Goal: Information Seeking & Learning: Learn about a topic

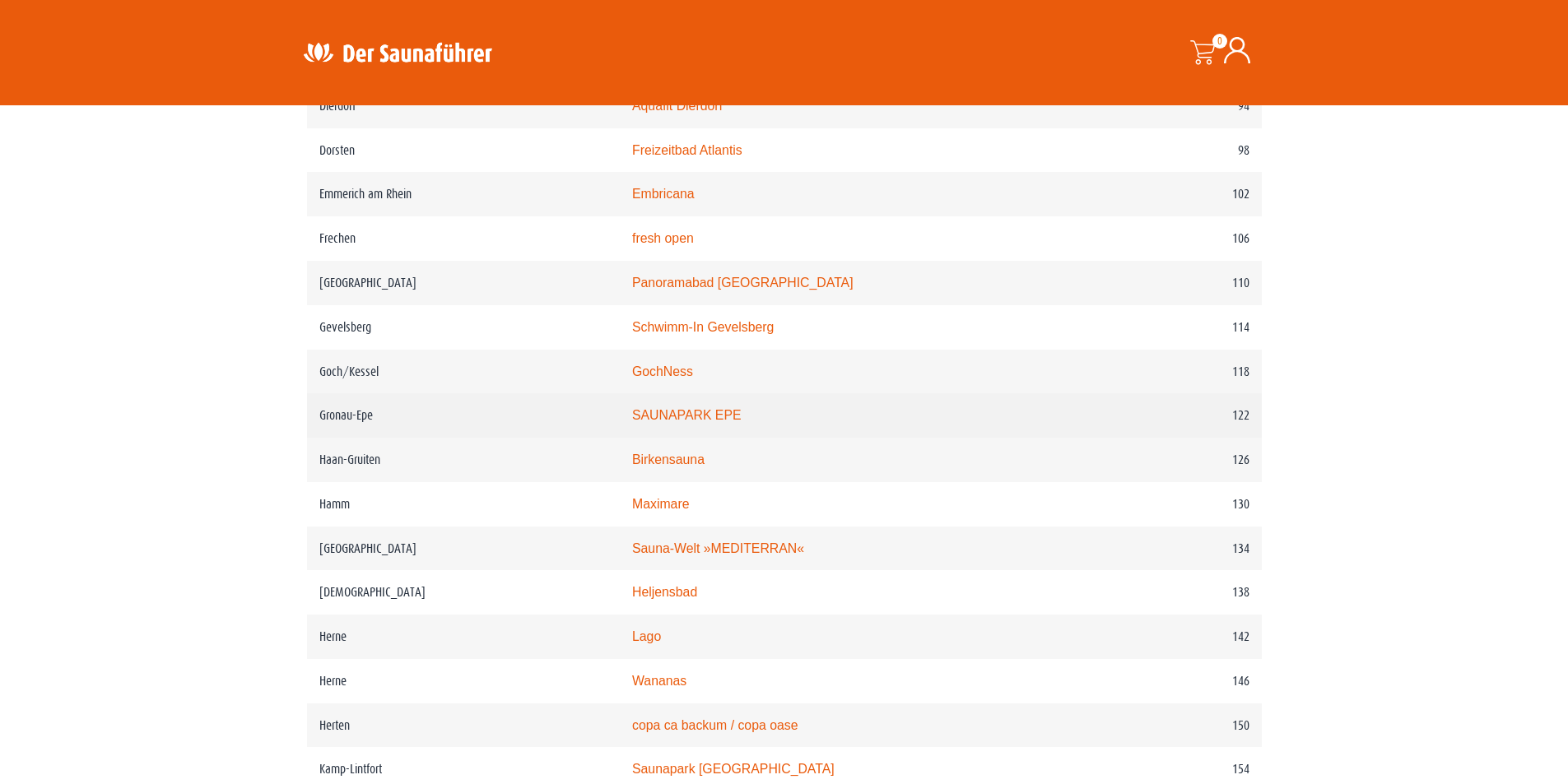
scroll to position [1646, 0]
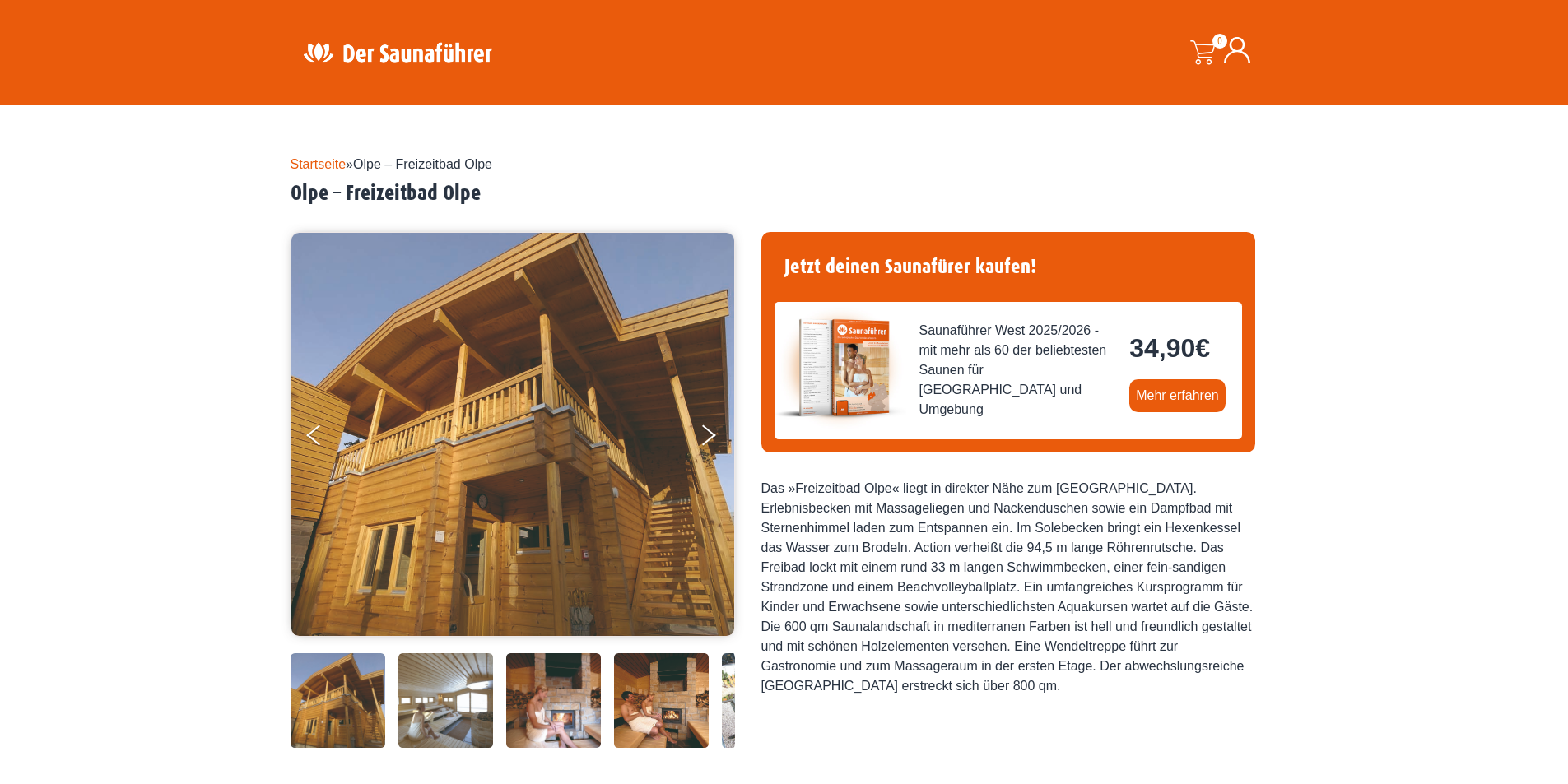
scroll to position [329, 0]
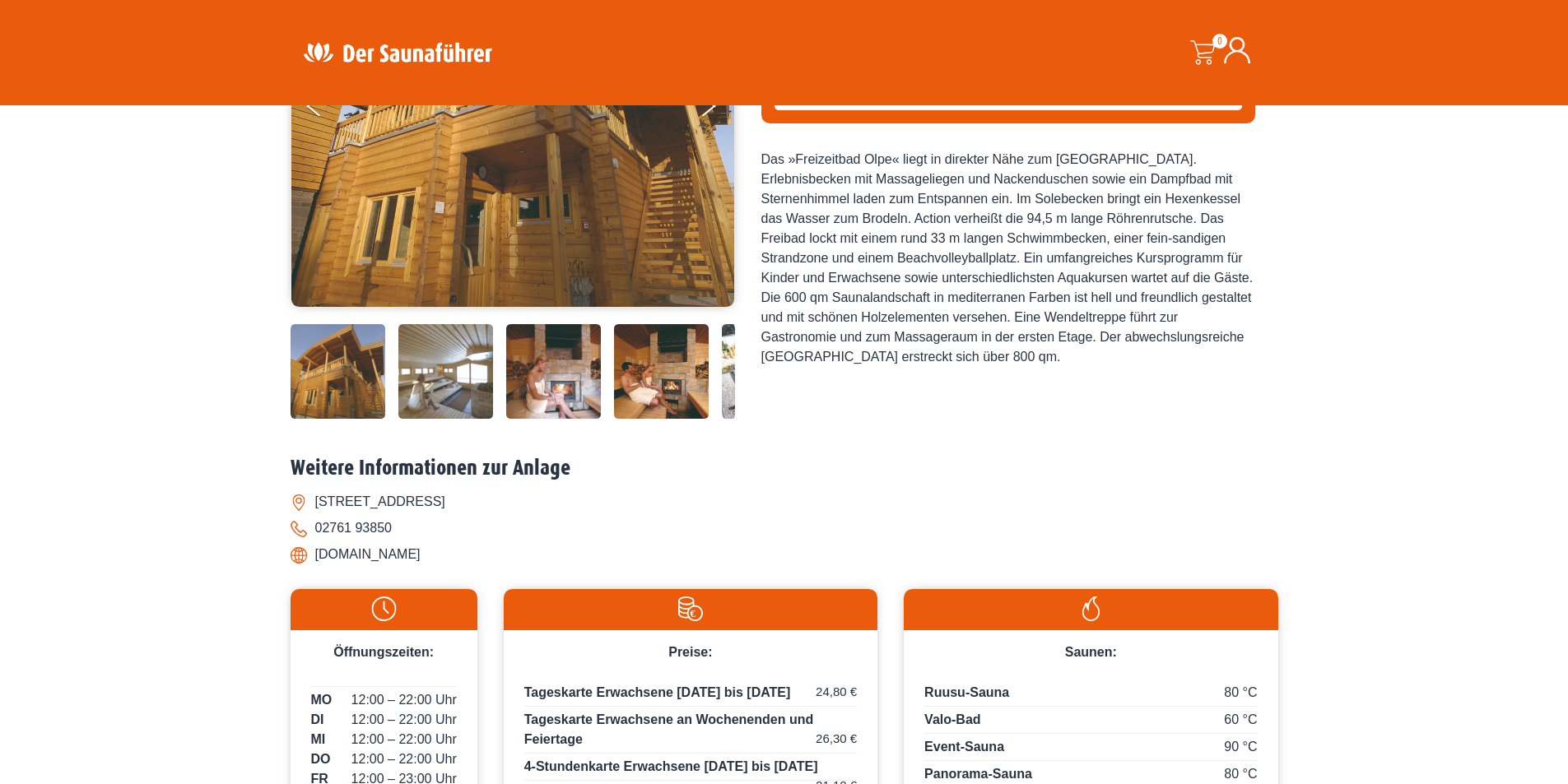
click at [462, 382] on img at bounding box center [445, 371] width 94 height 94
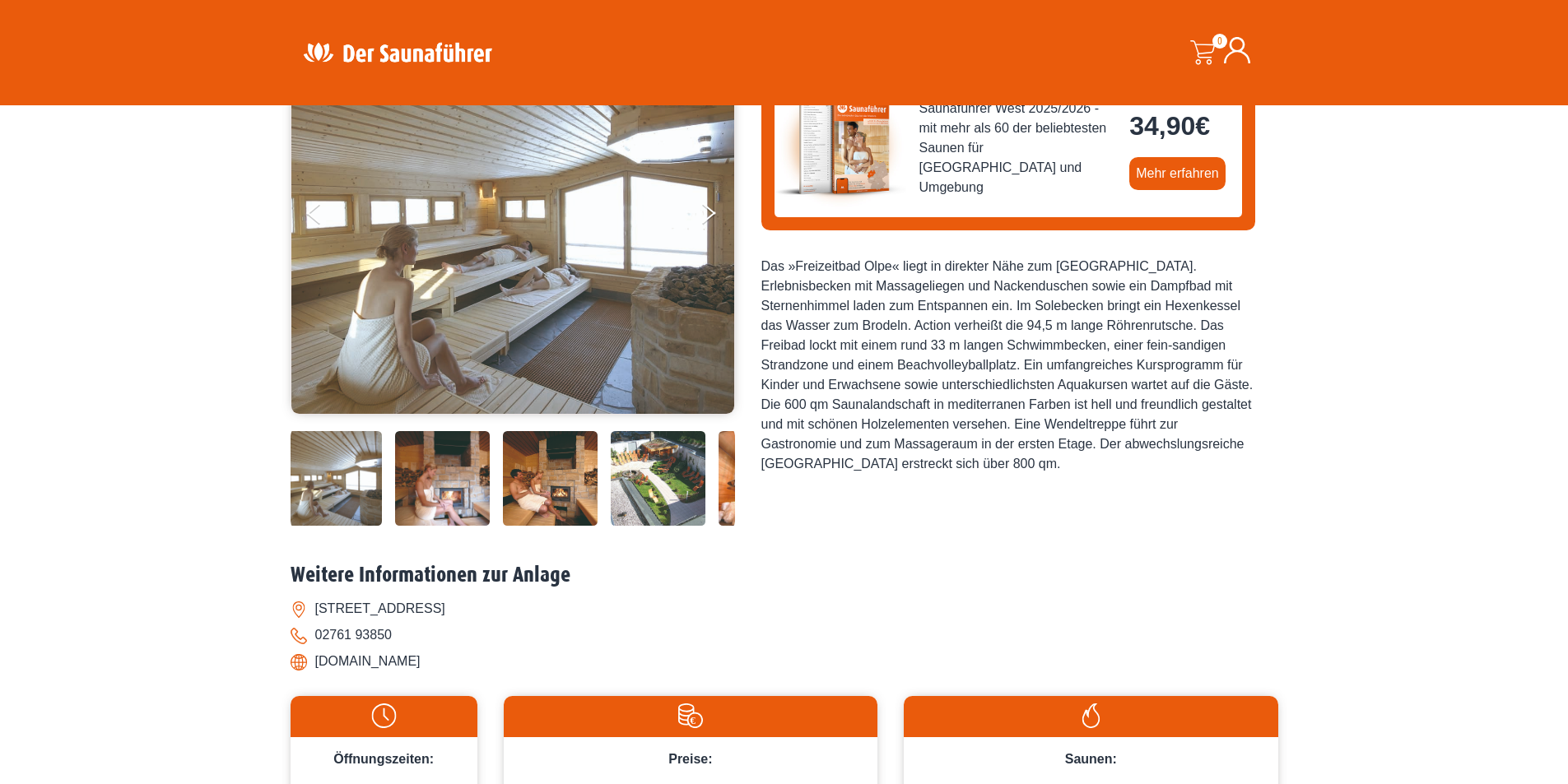
scroll to position [164, 0]
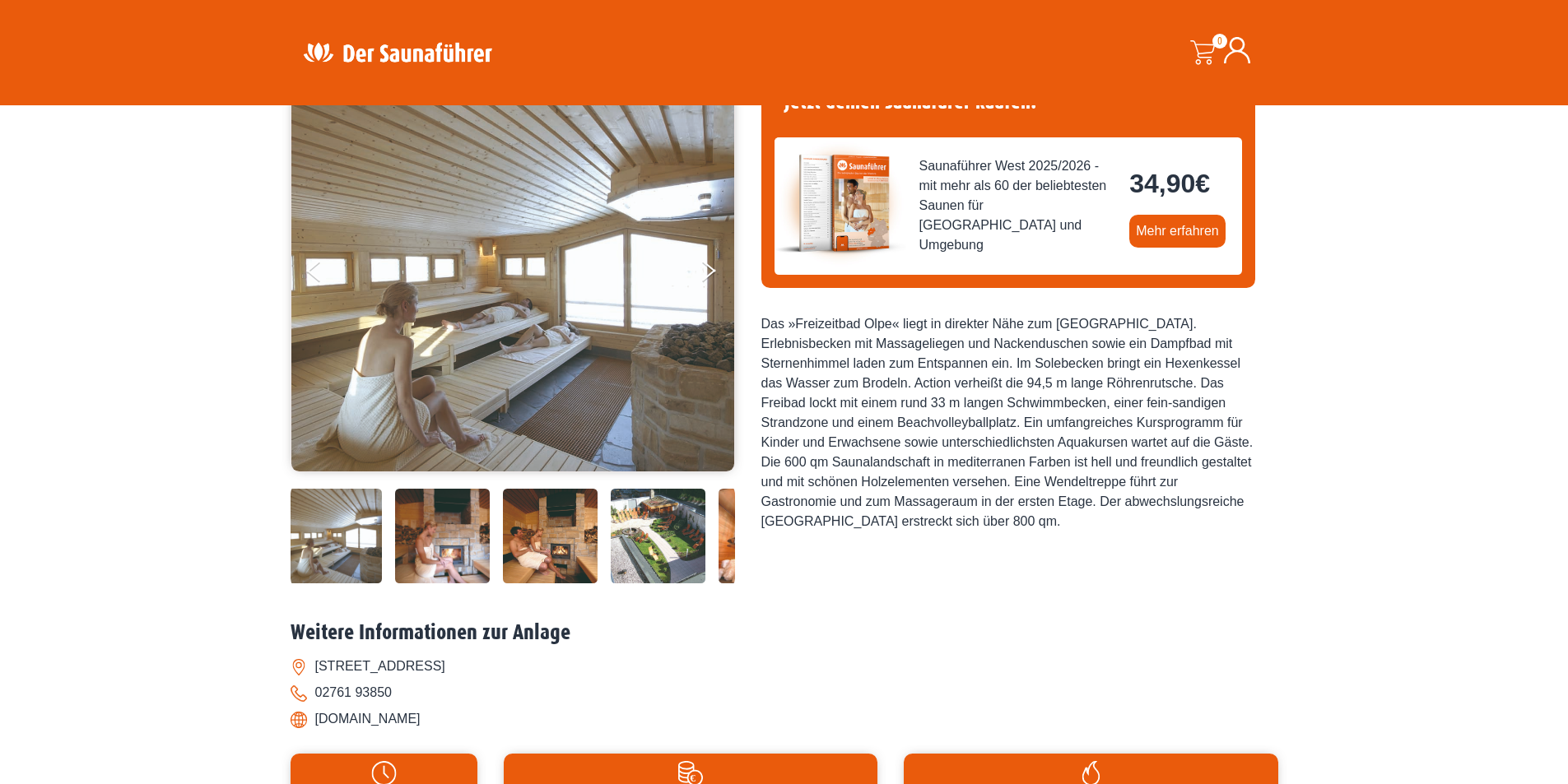
click at [669, 525] on img at bounding box center [658, 535] width 94 height 94
click at [681, 555] on img at bounding box center [658, 535] width 94 height 94
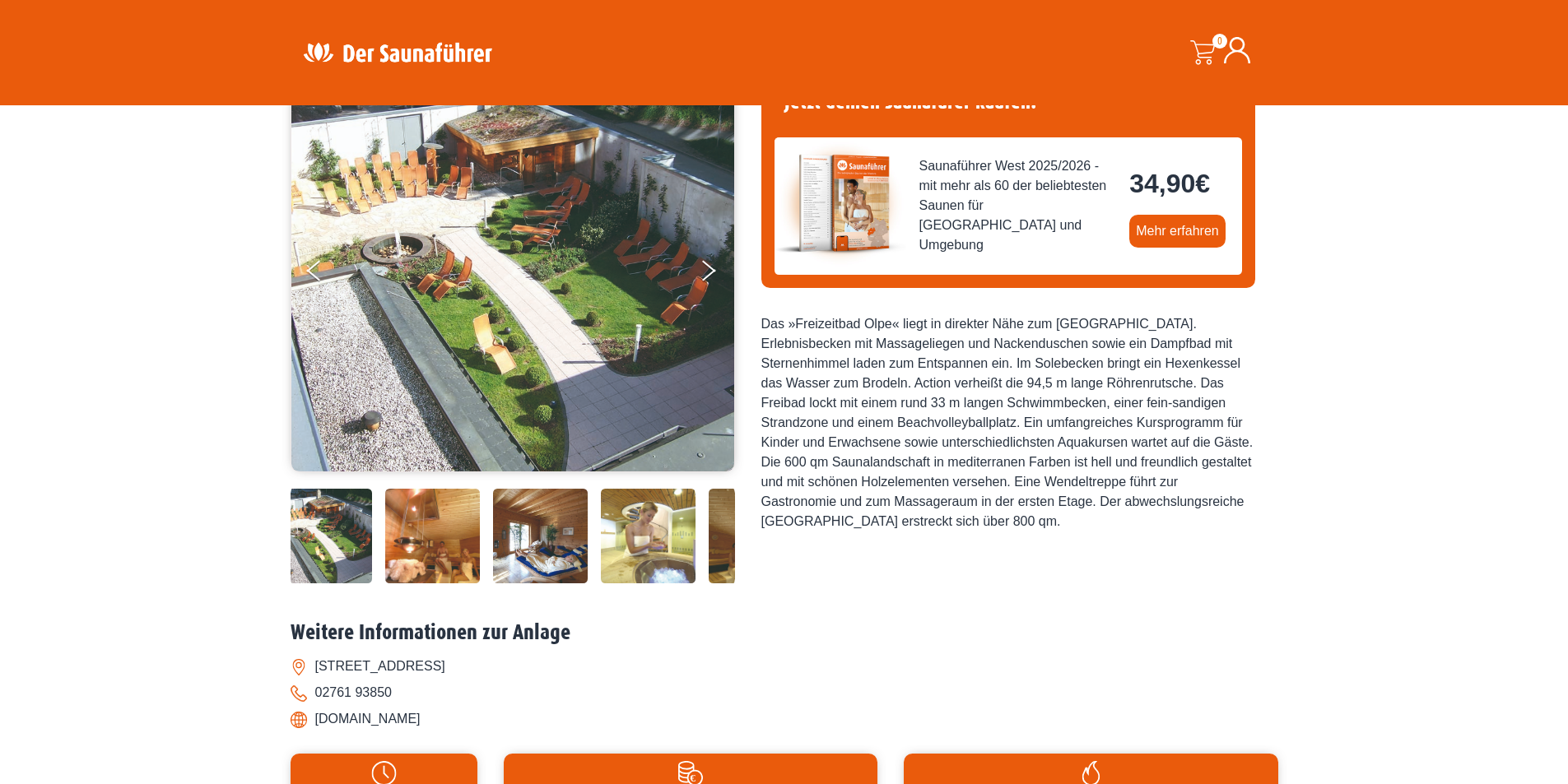
click at [519, 539] on img at bounding box center [541, 535] width 94 height 94
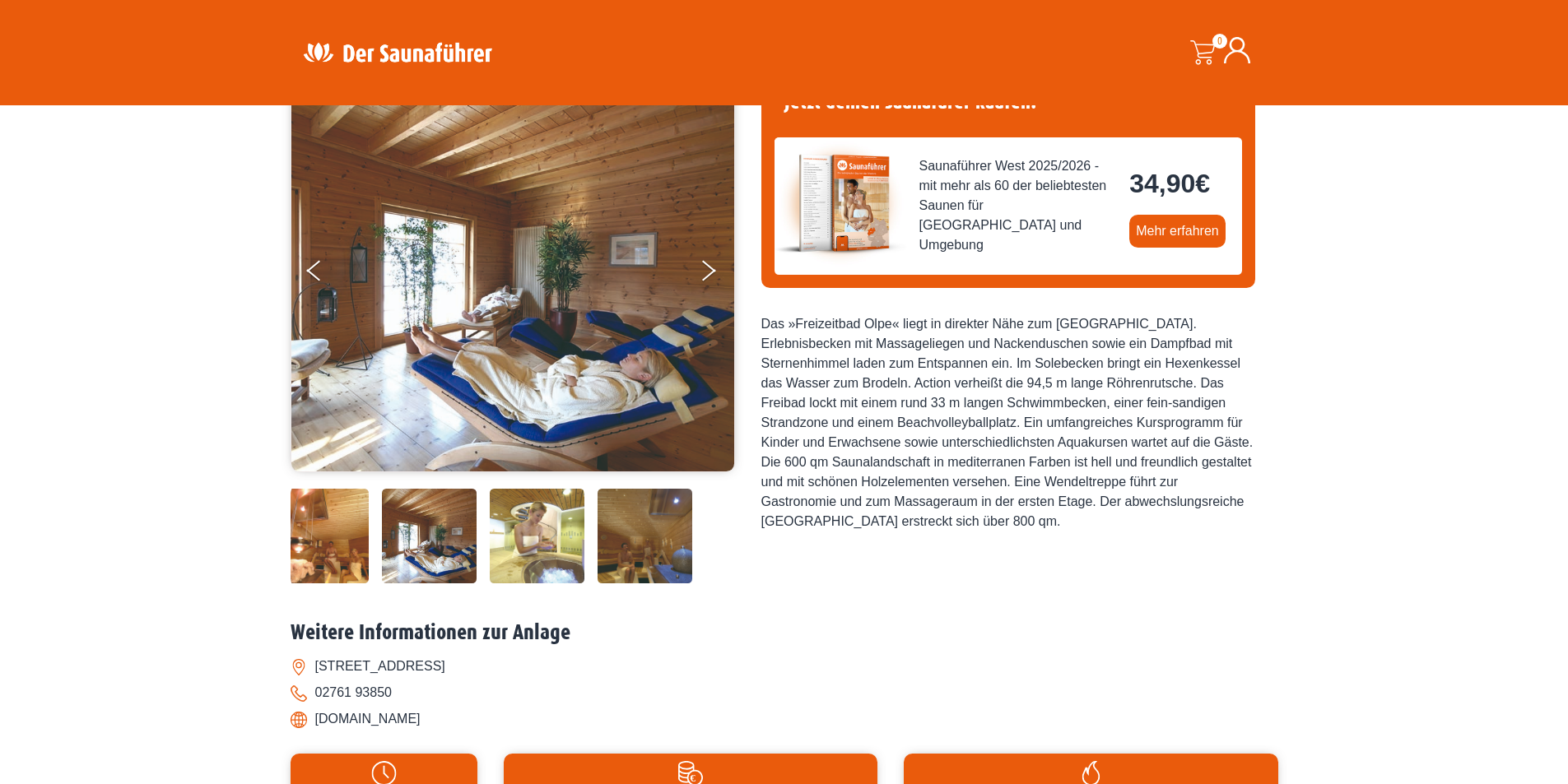
click at [569, 545] on img at bounding box center [537, 535] width 94 height 94
click at [642, 554] on img at bounding box center [645, 535] width 94 height 94
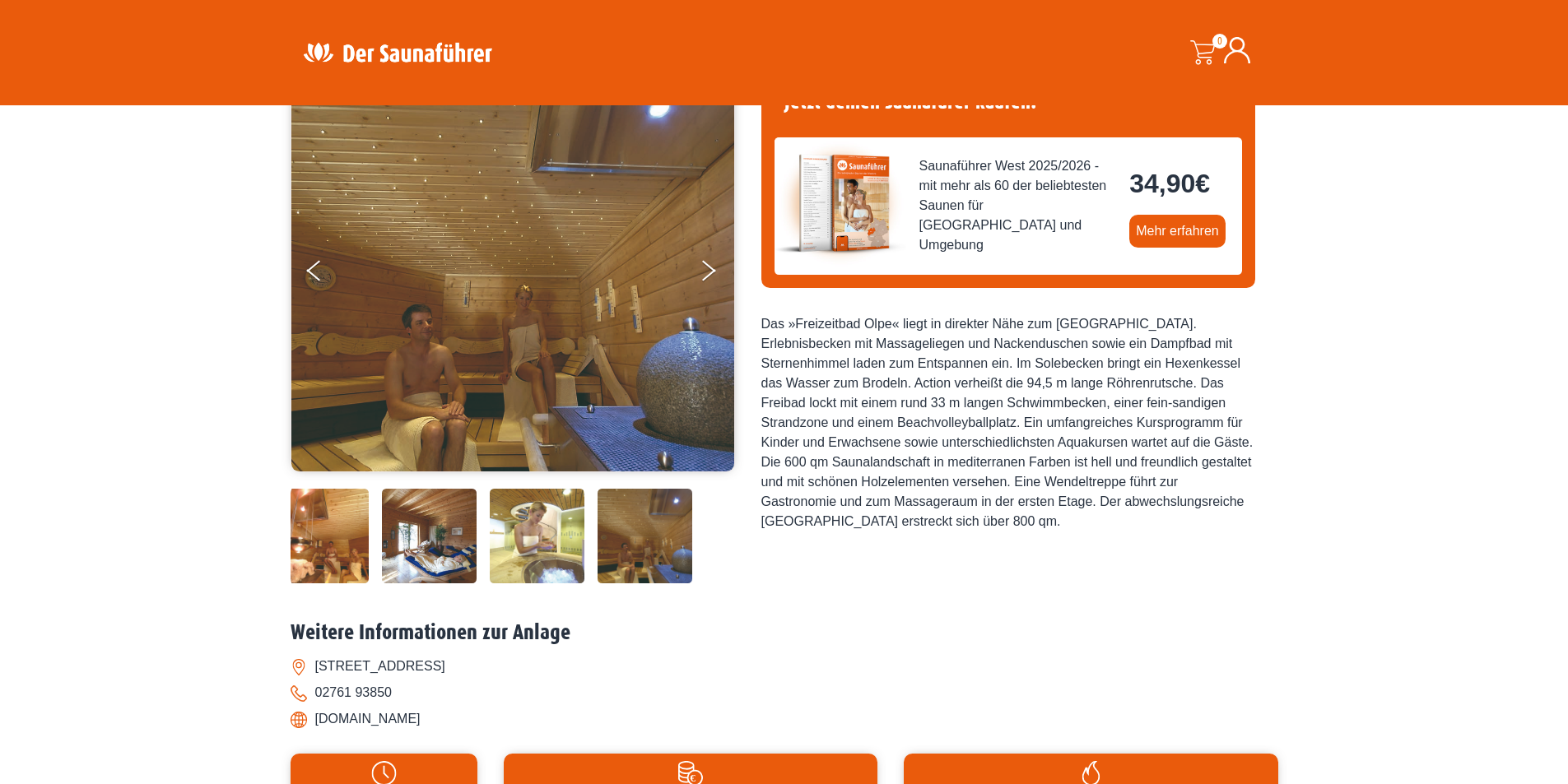
scroll to position [0, 0]
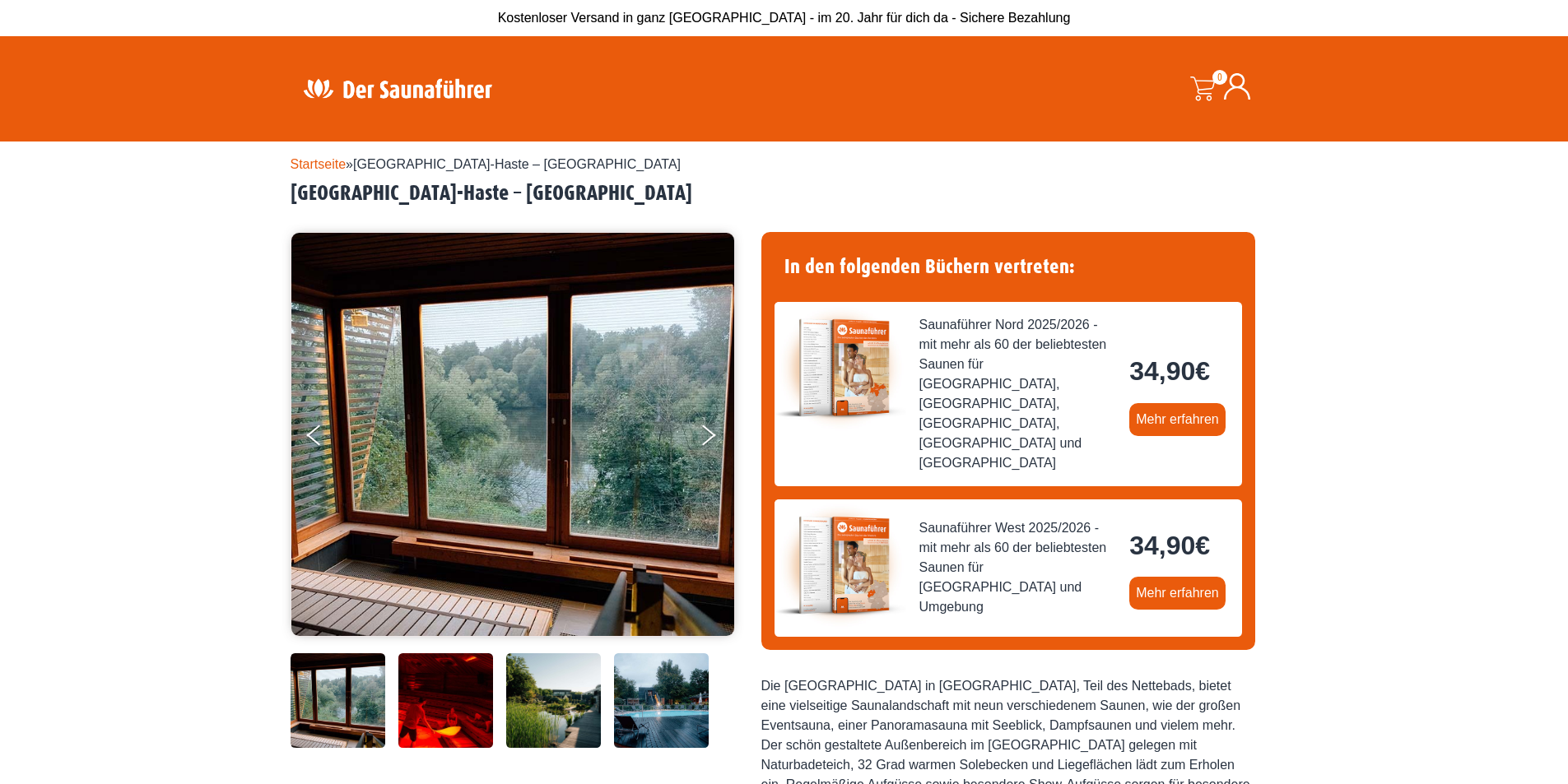
scroll to position [329, 0]
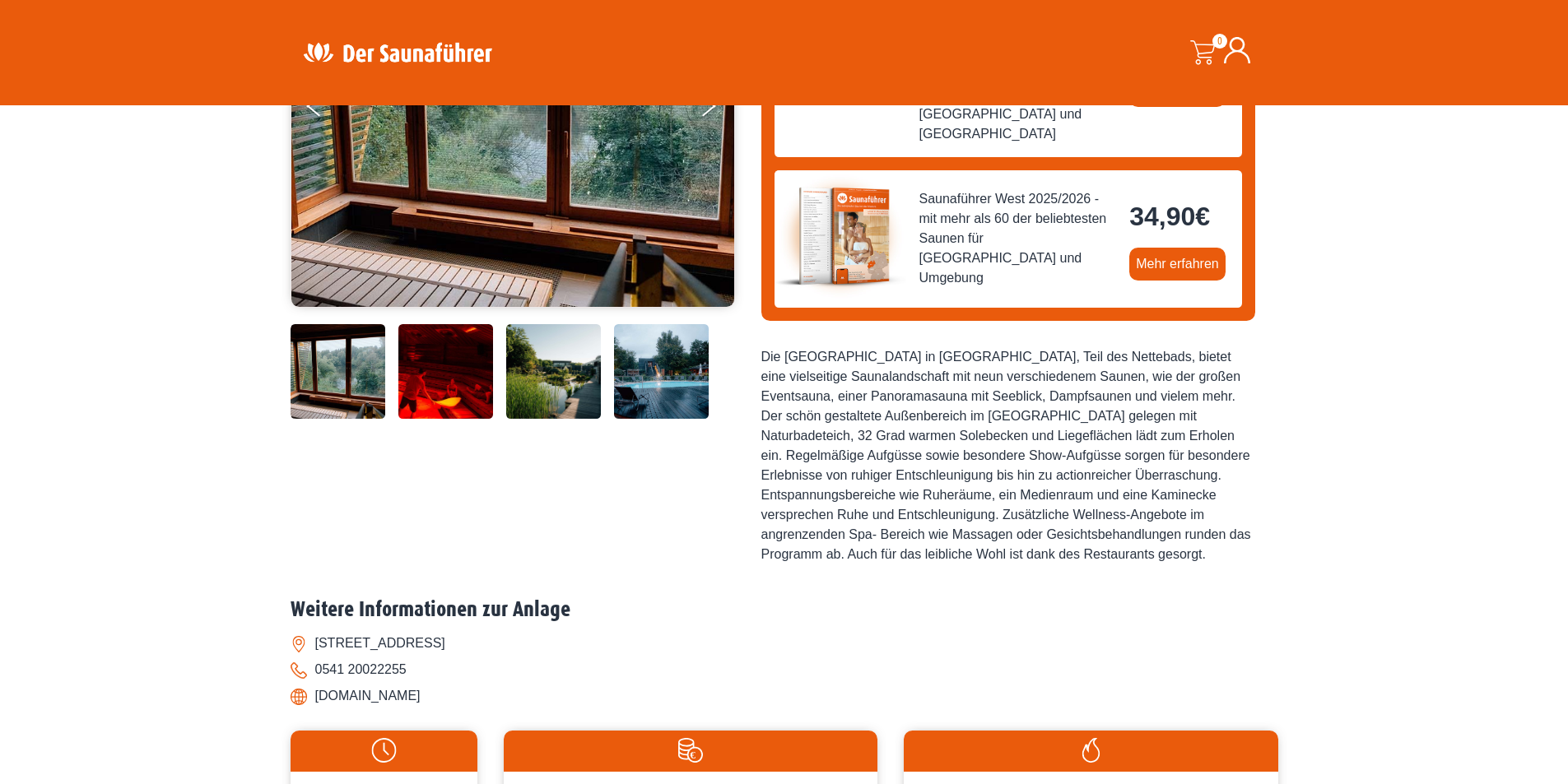
click at [529, 389] on img at bounding box center [553, 371] width 94 height 94
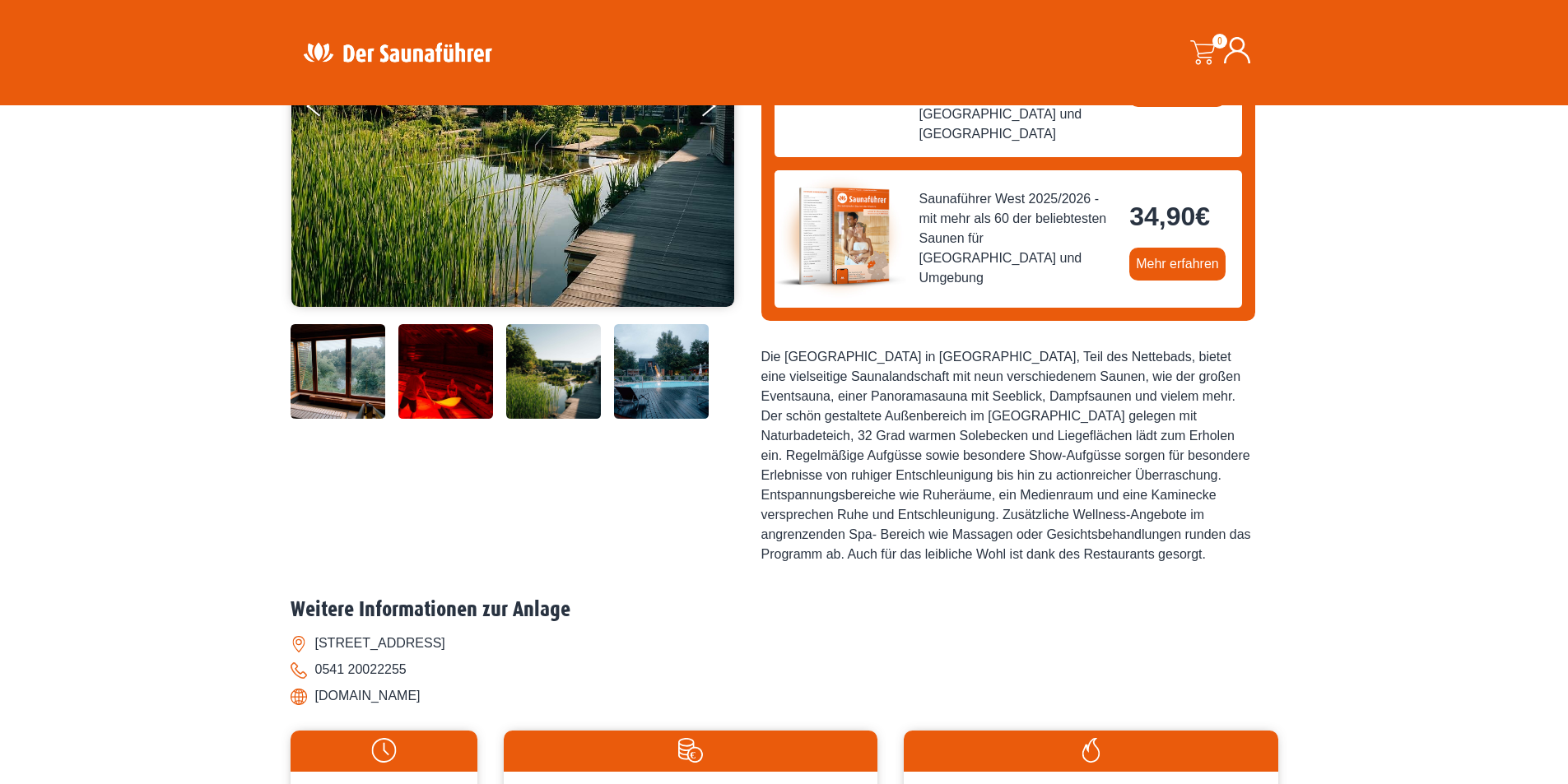
click at [473, 404] on img at bounding box center [445, 371] width 94 height 94
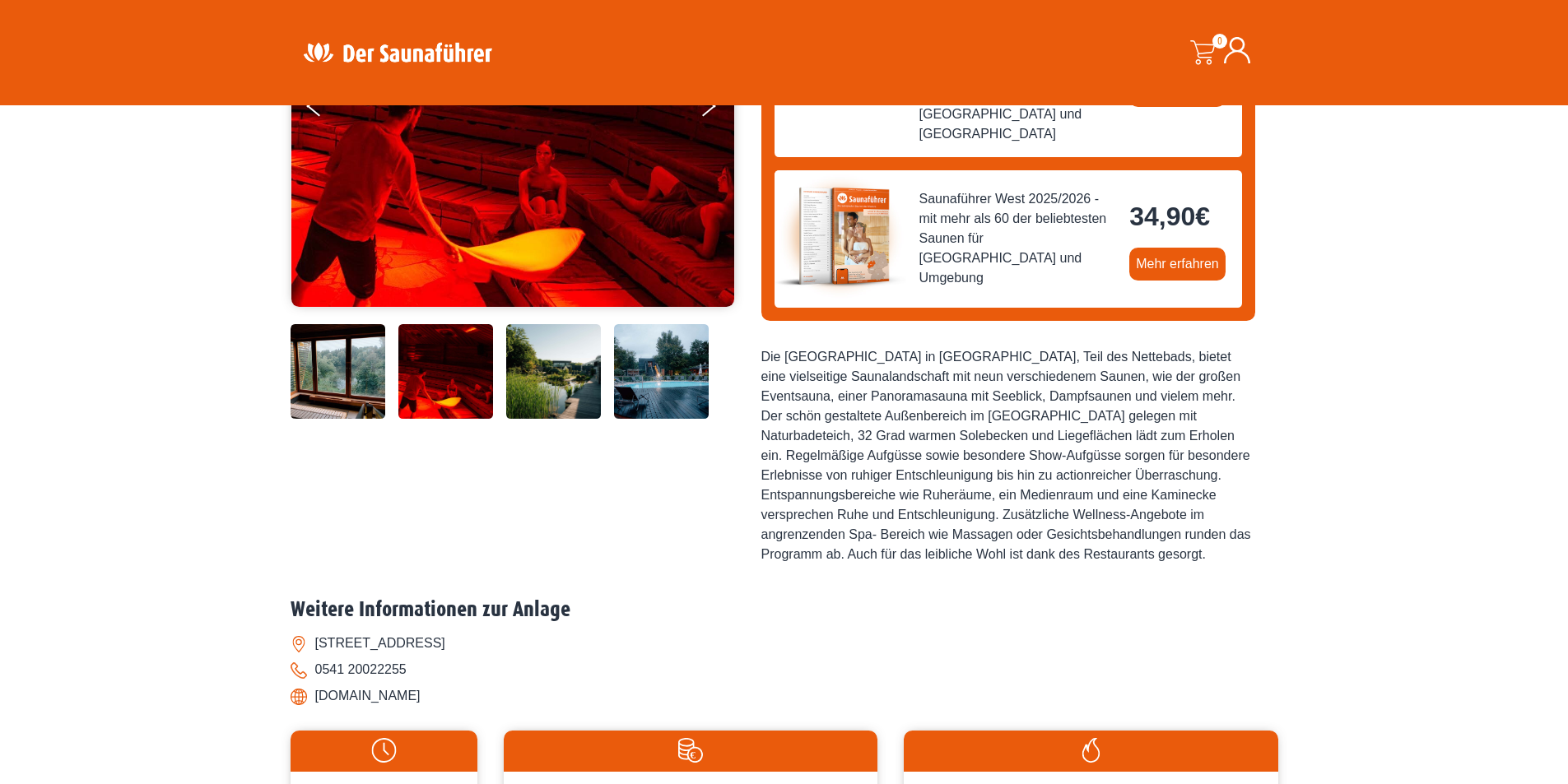
click at [670, 407] on img at bounding box center [662, 371] width 94 height 94
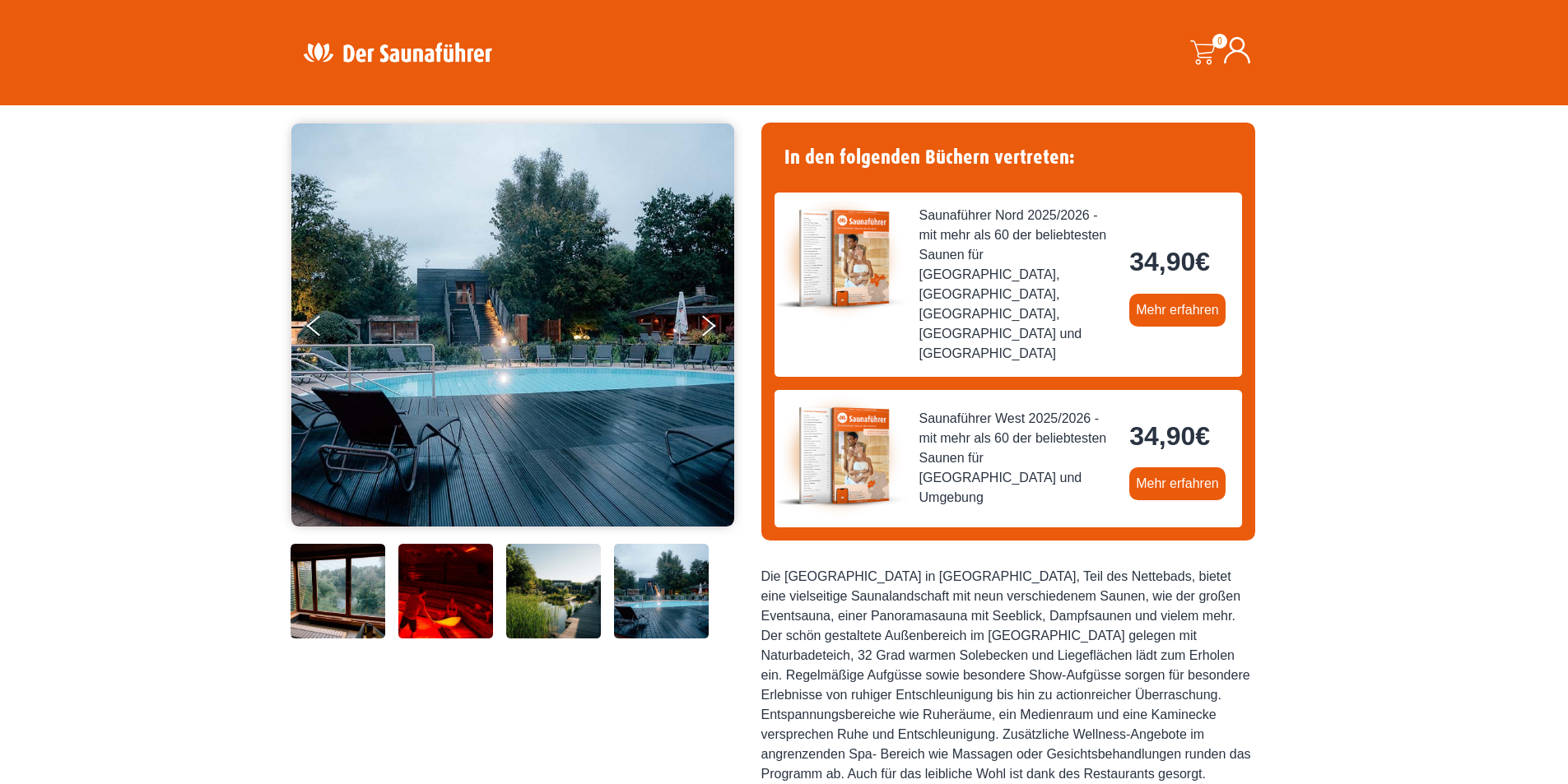
scroll to position [0, 0]
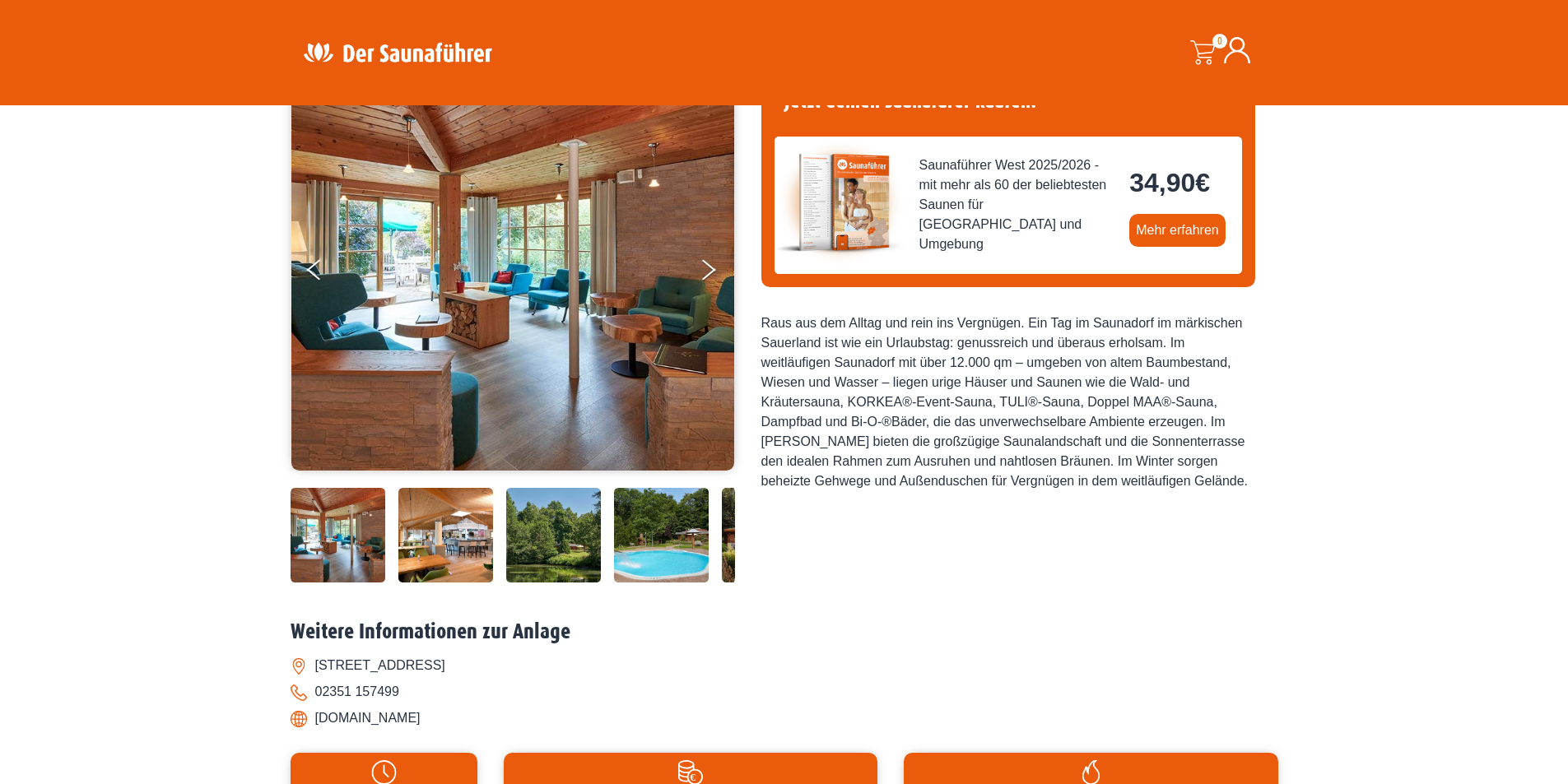
scroll to position [164, 0]
click at [706, 531] on img at bounding box center [662, 535] width 94 height 94
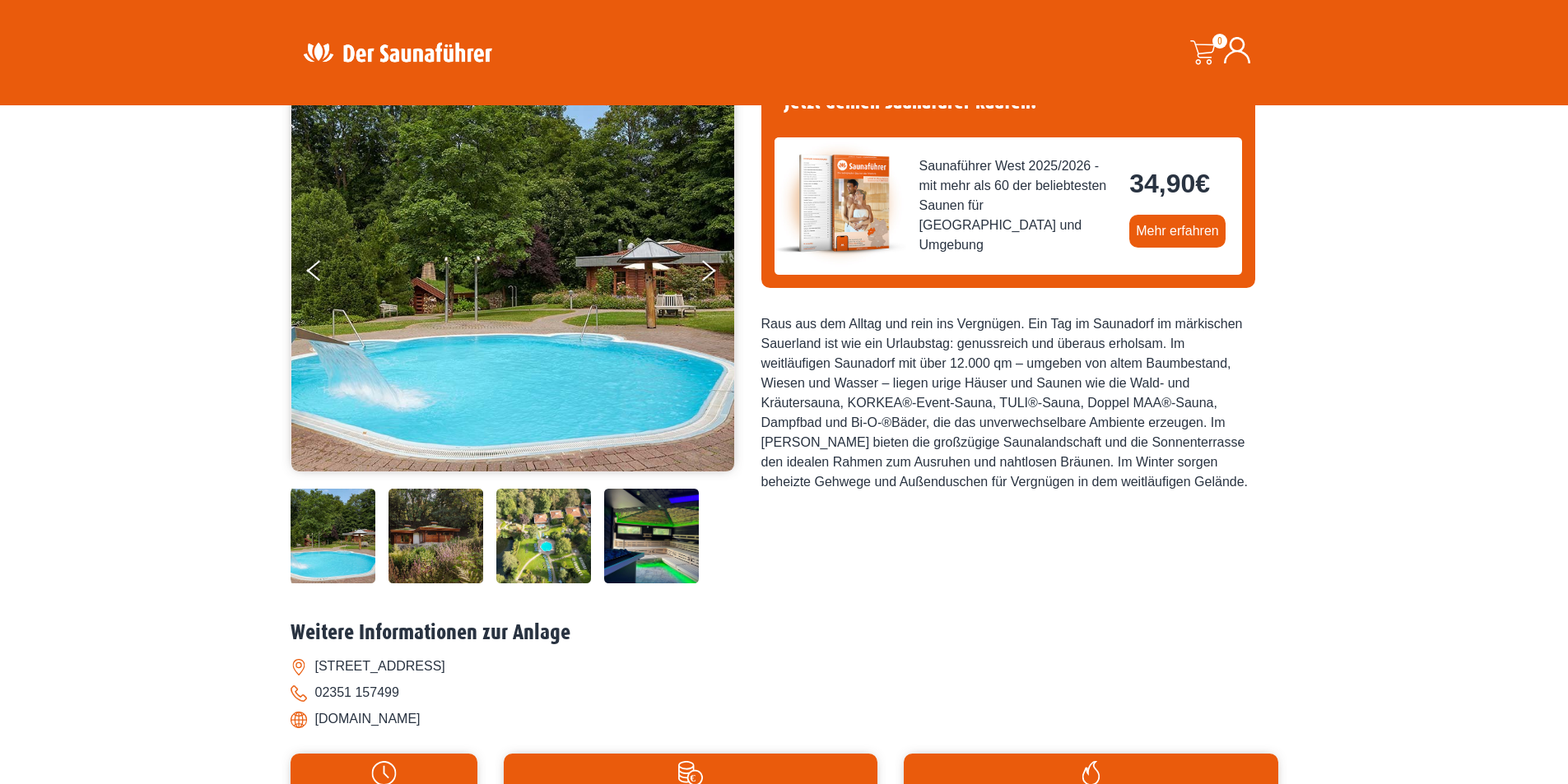
click at [666, 538] on img at bounding box center [652, 535] width 94 height 94
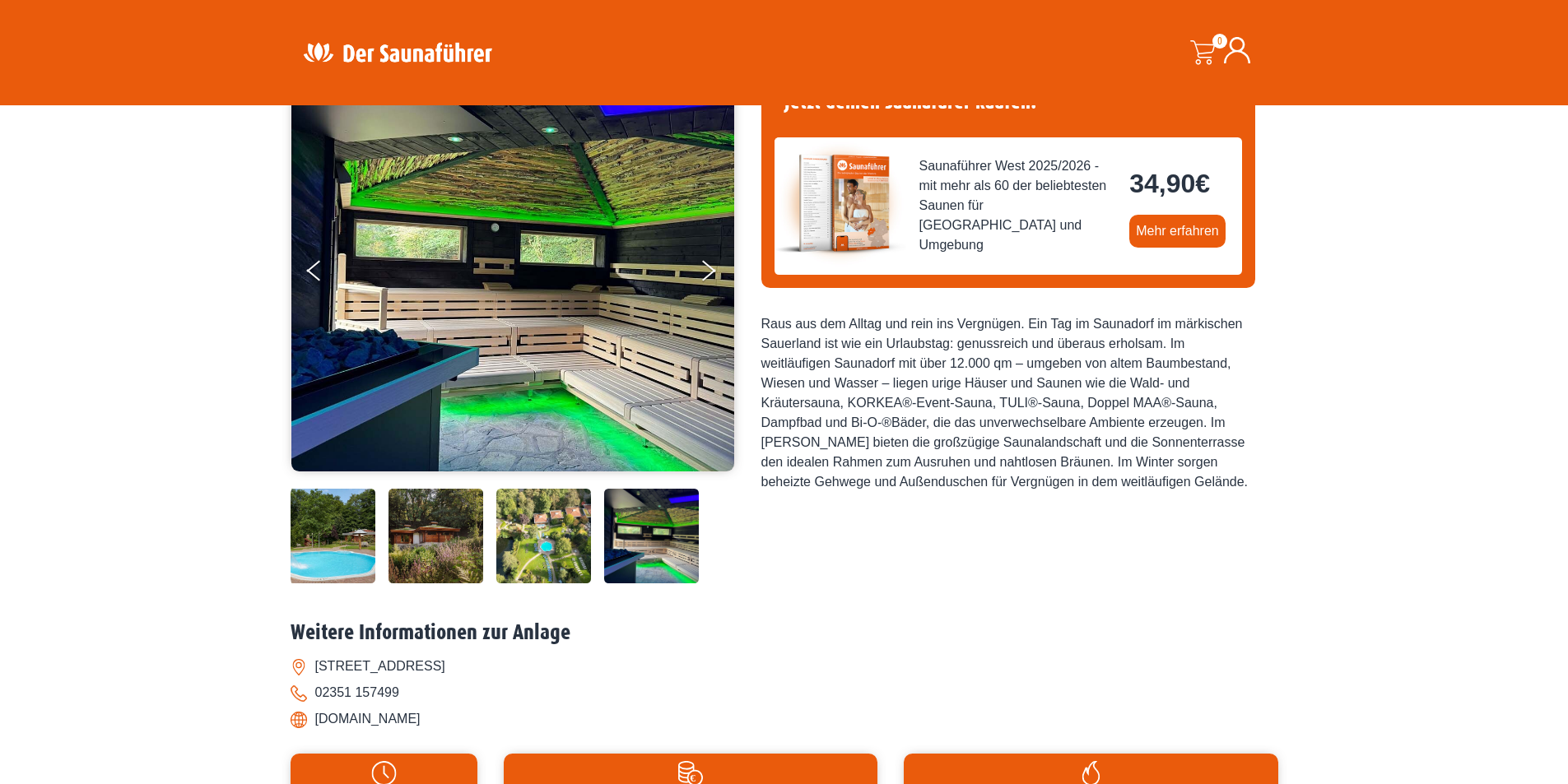
click at [678, 546] on img at bounding box center [652, 535] width 94 height 94
click at [584, 542] on img at bounding box center [544, 535] width 94 height 94
click at [562, 542] on img at bounding box center [544, 535] width 94 height 94
click at [296, 538] on img at bounding box center [328, 535] width 94 height 94
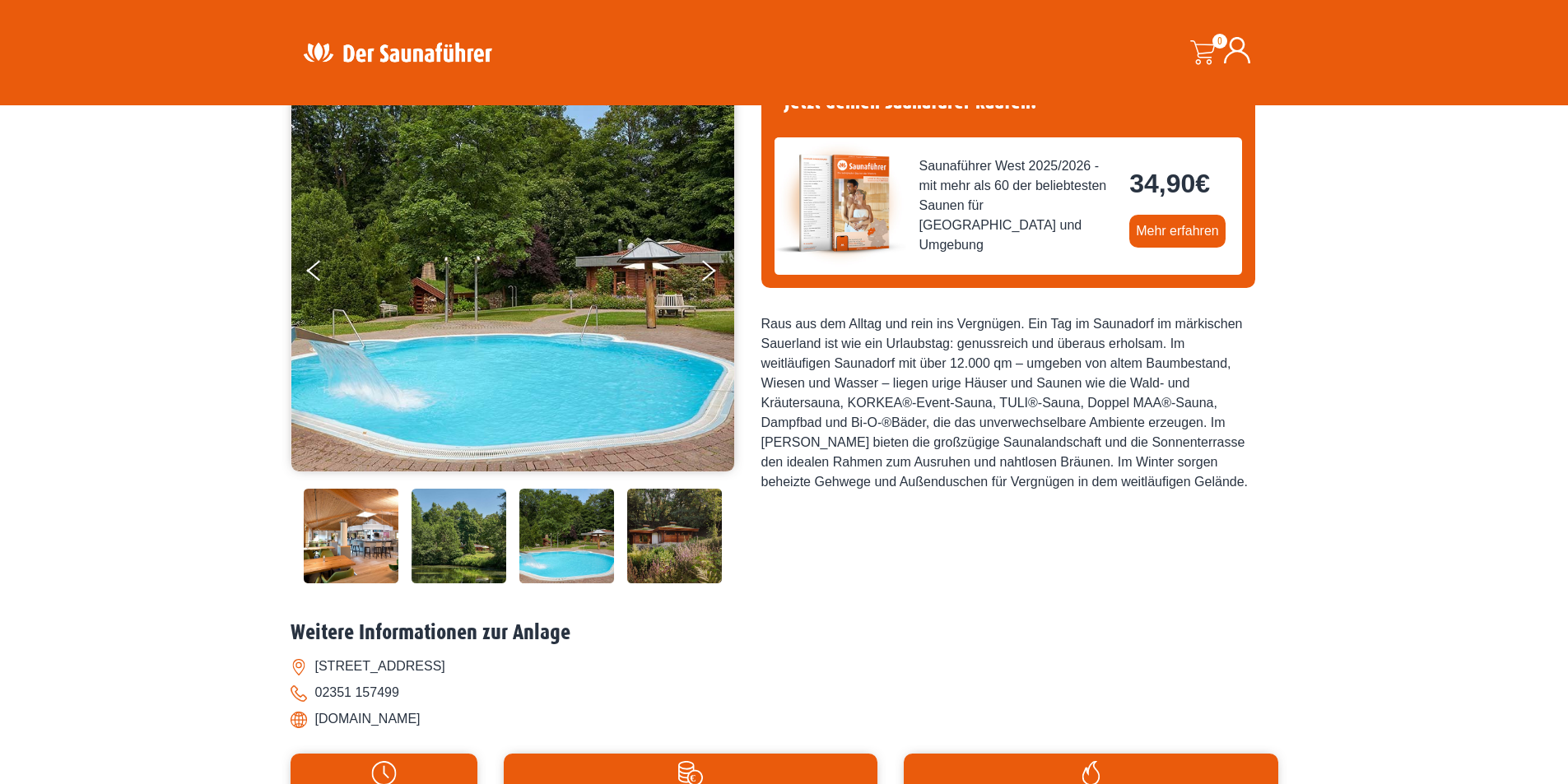
drag, startPoint x: 338, startPoint y: 542, endPoint x: 650, endPoint y: 574, distance: 313.6
click at [614, 574] on img at bounding box center [566, 535] width 94 height 94
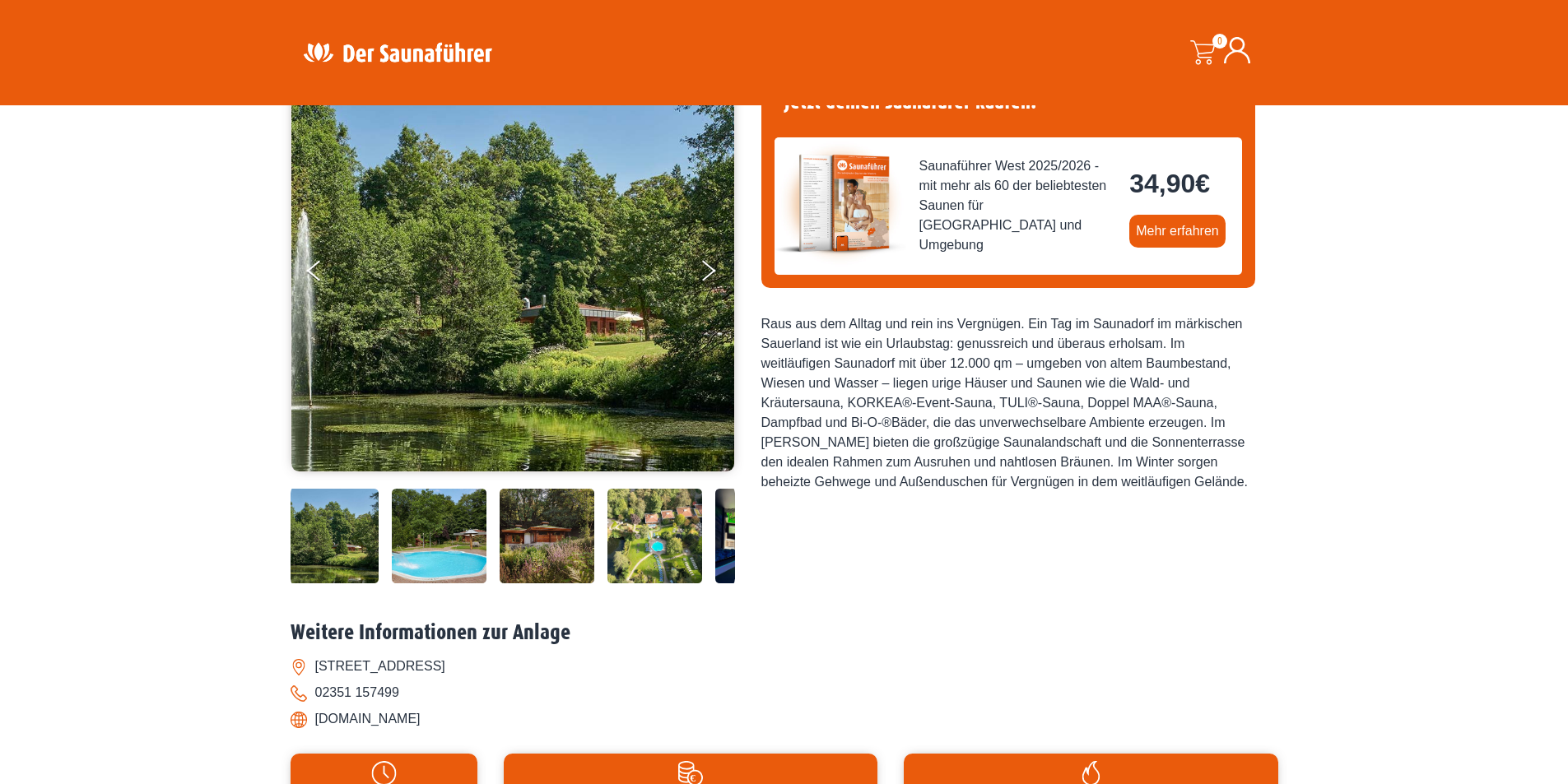
click at [341, 535] on img at bounding box center [331, 535] width 94 height 94
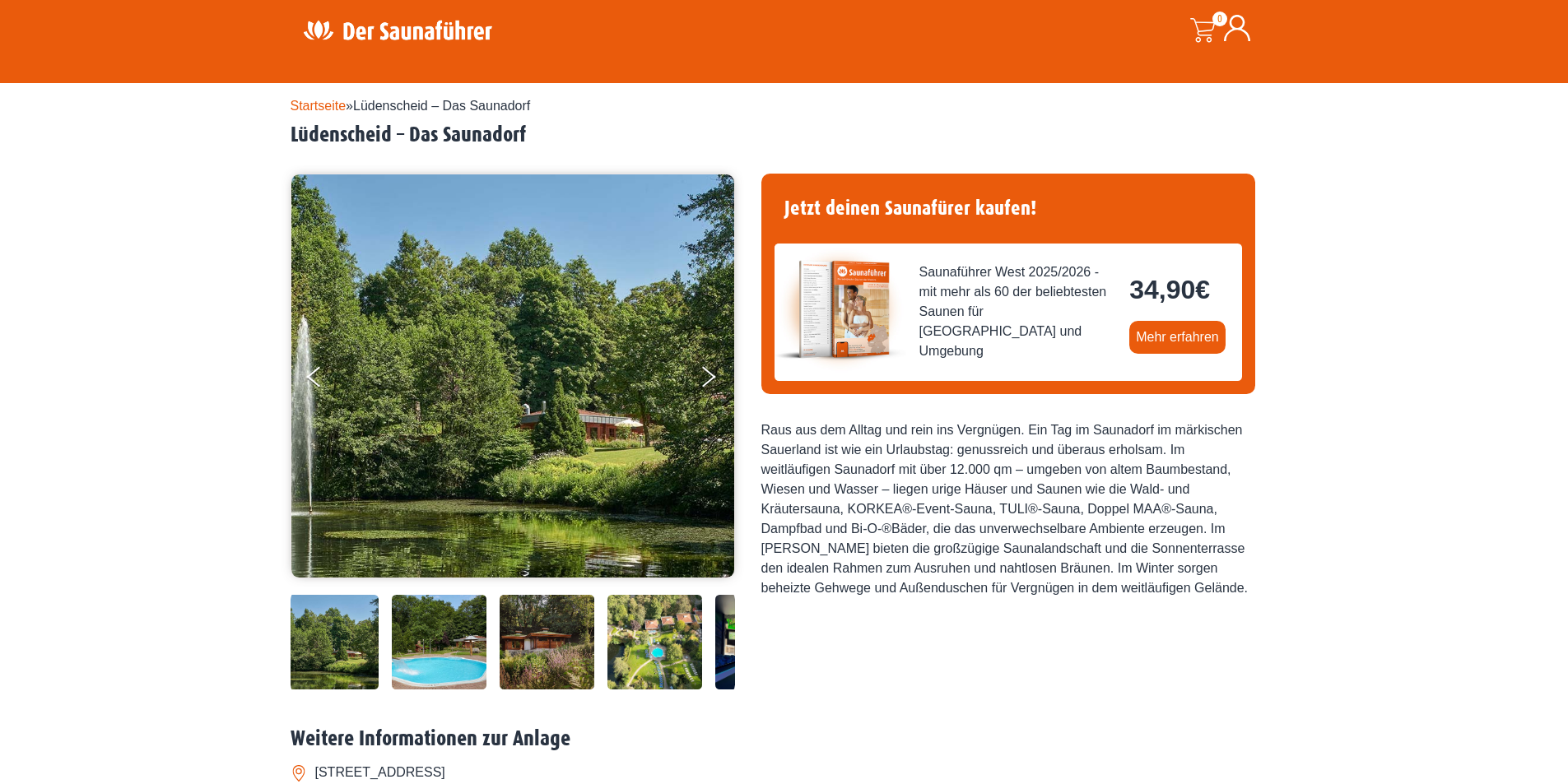
scroll to position [0, 0]
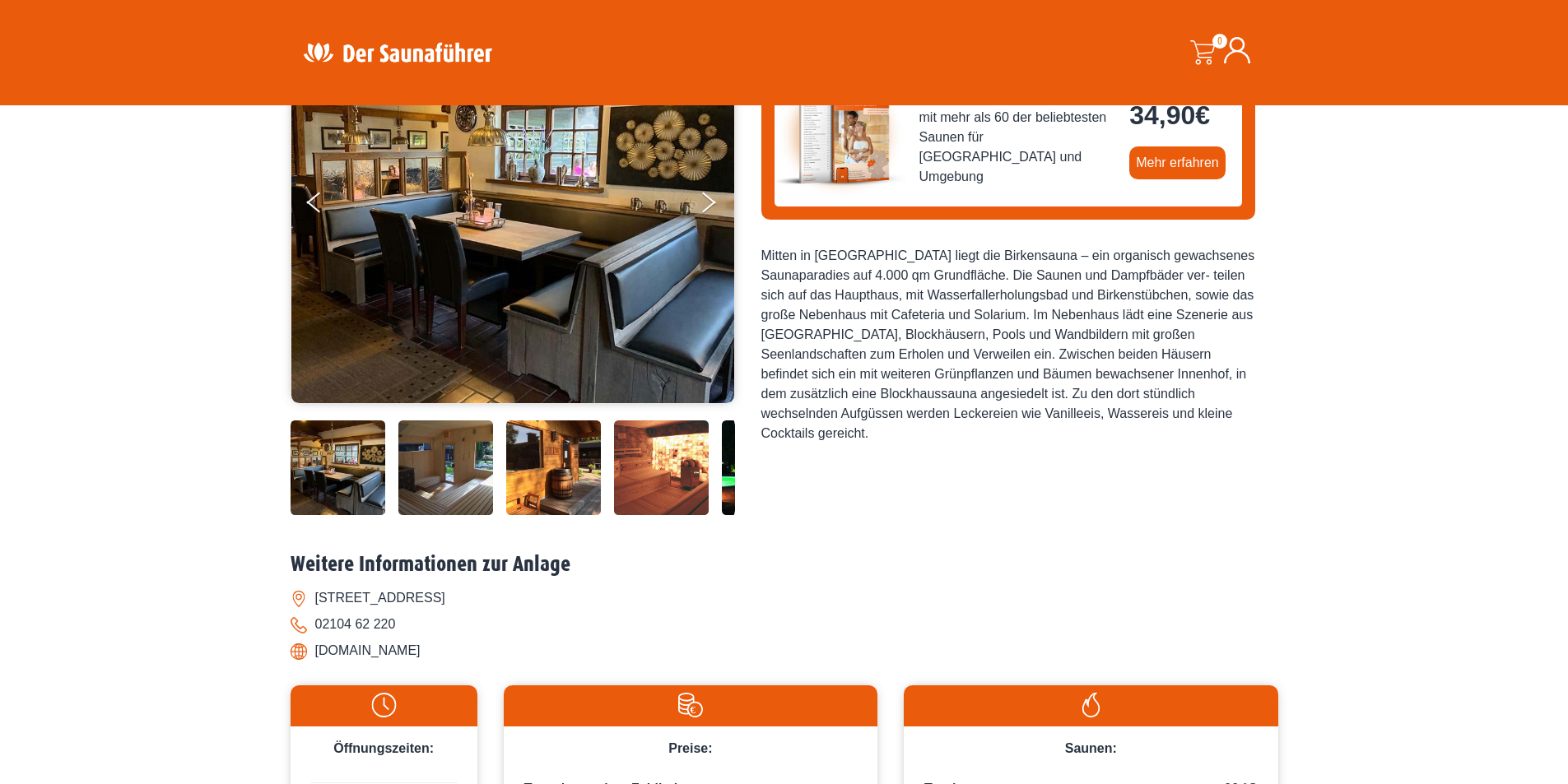
scroll to position [164, 0]
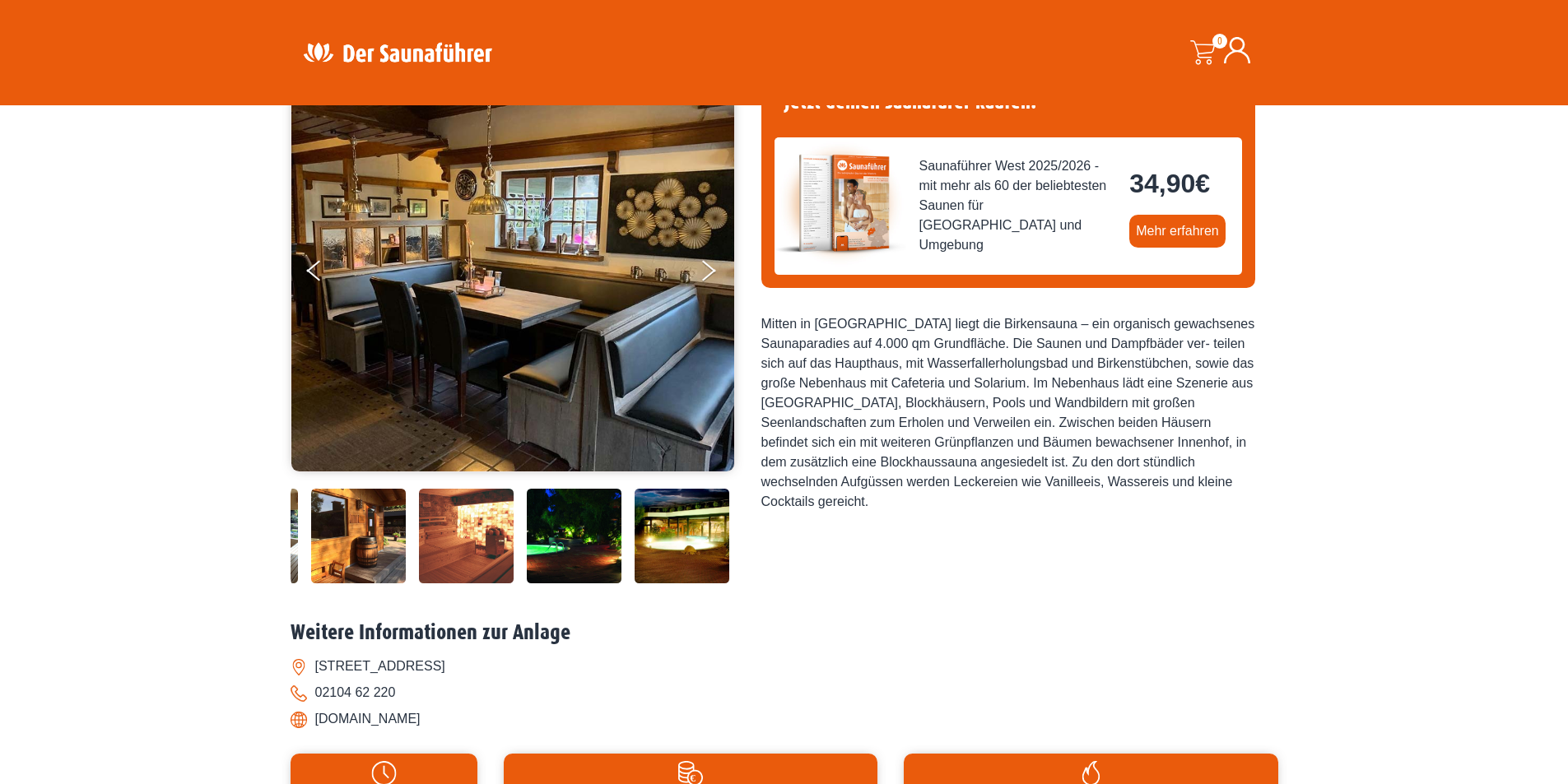
drag, startPoint x: 723, startPoint y: 515, endPoint x: 469, endPoint y: 519, distance: 254.0
click at [527, 519] on img at bounding box center [574, 535] width 94 height 94
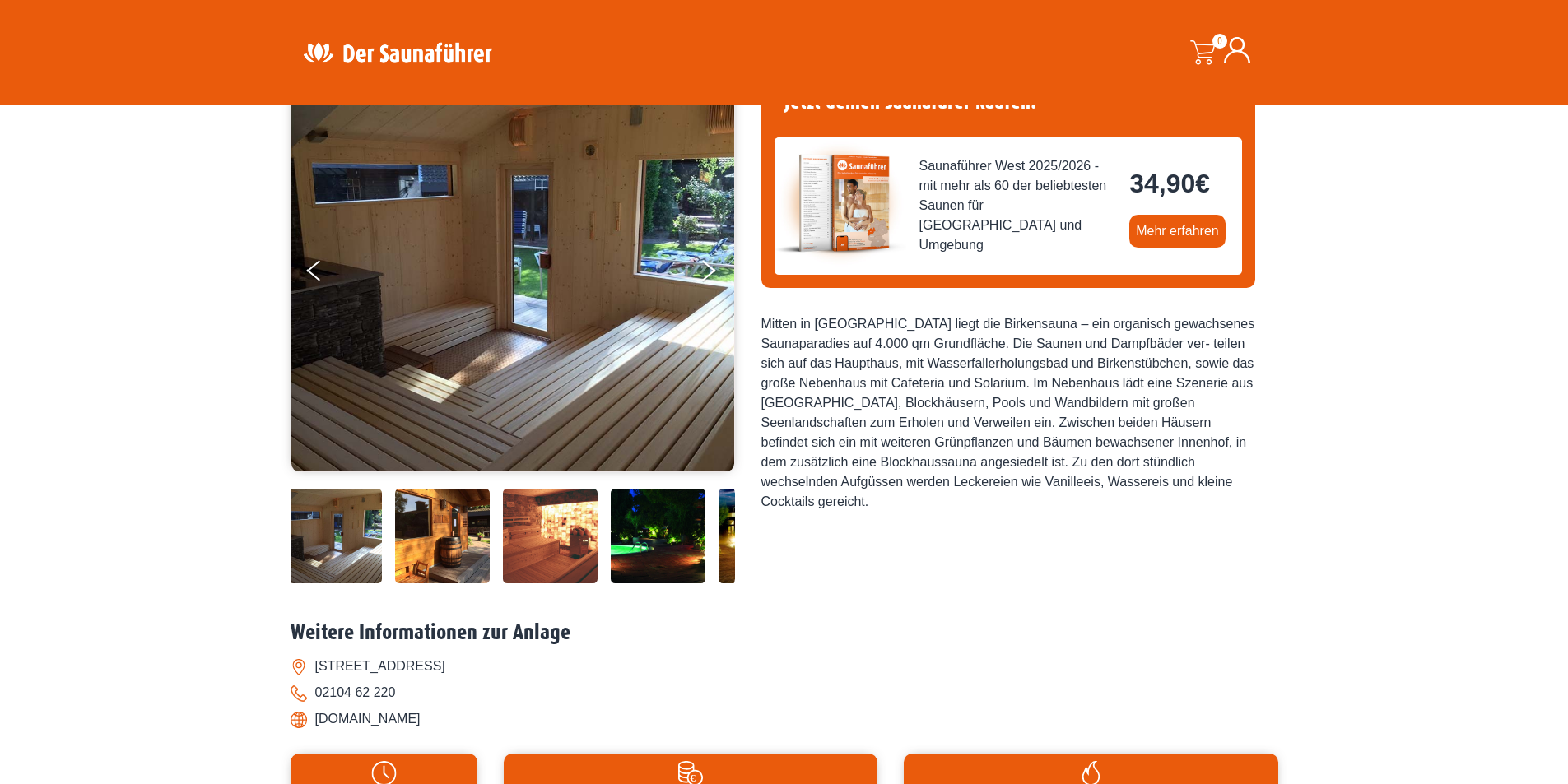
click at [618, 547] on img at bounding box center [658, 535] width 94 height 94
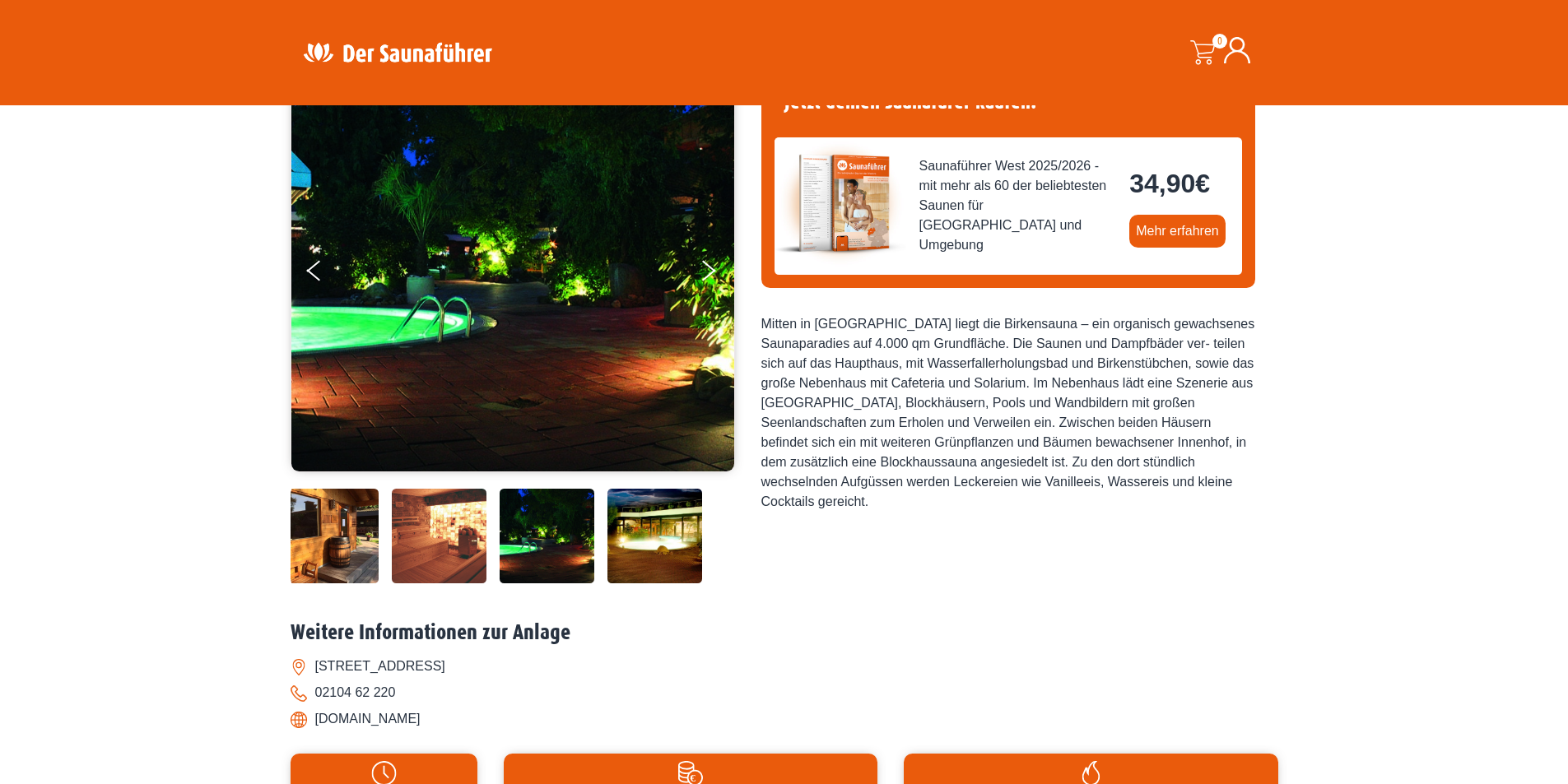
click at [645, 542] on img at bounding box center [655, 535] width 94 height 94
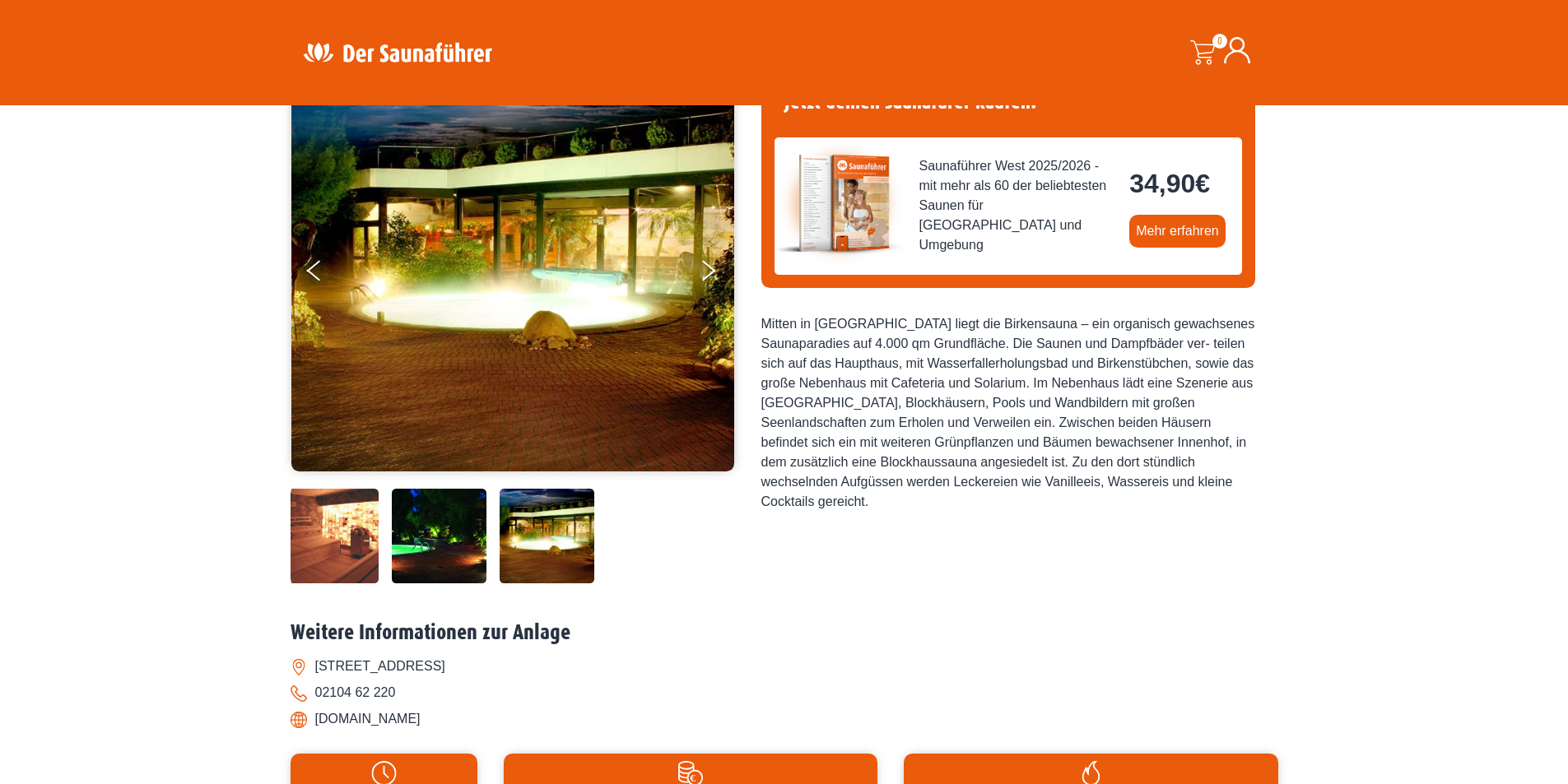
drag, startPoint x: 681, startPoint y: 548, endPoint x: 367, endPoint y: 546, distance: 314.0
click at [367, 546] on div at bounding box center [294, 535] width 667 height 94
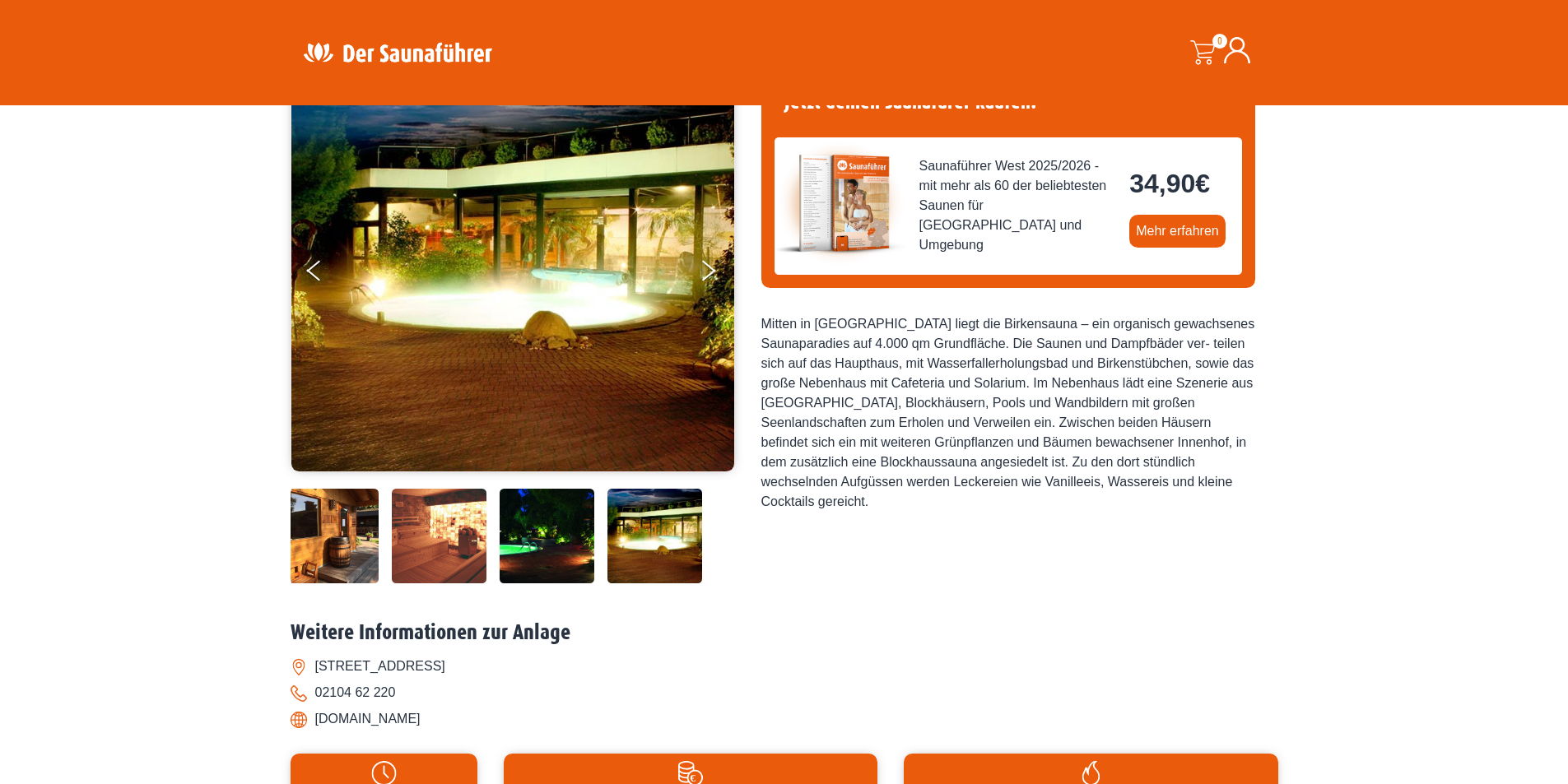
click at [663, 561] on img at bounding box center [655, 535] width 94 height 94
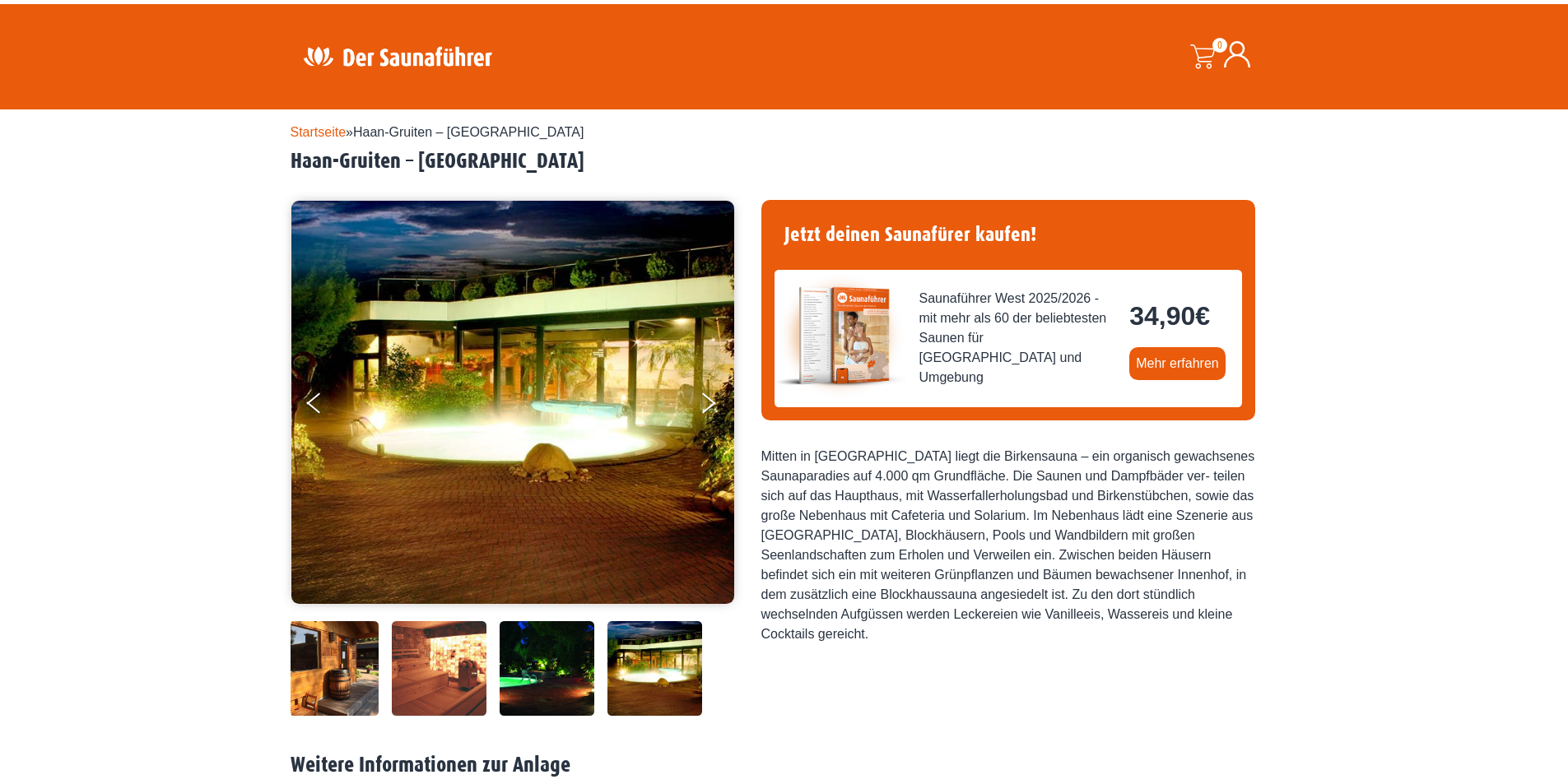
scroll to position [0, 0]
